Goal: Information Seeking & Learning: Learn about a topic

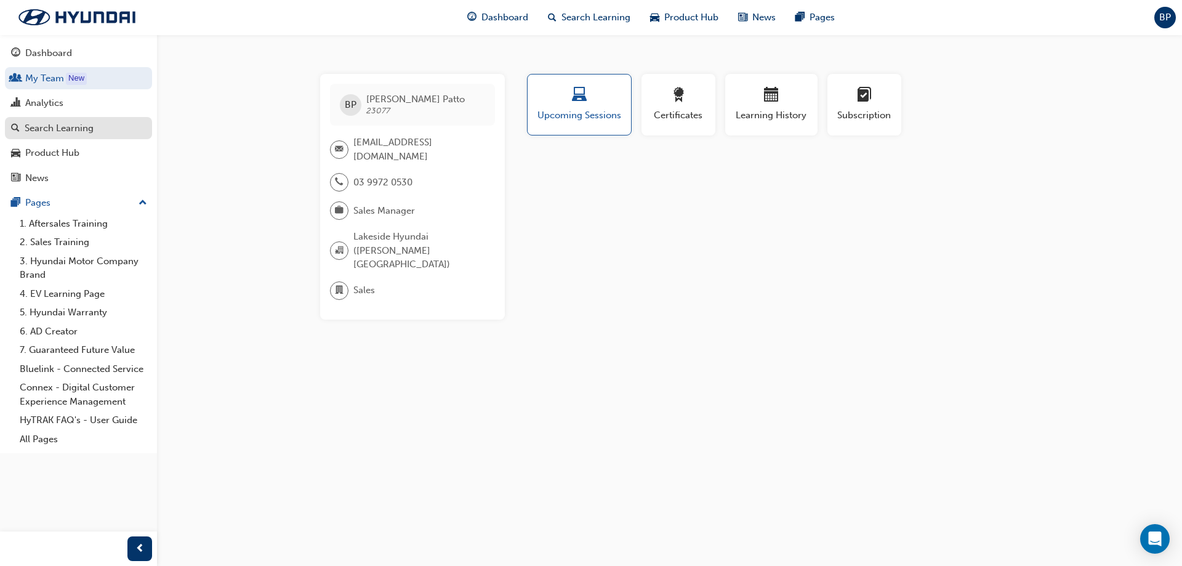
click at [59, 123] on div "Search Learning" at bounding box center [59, 128] width 69 height 14
